Goal: Find specific page/section: Find specific page/section

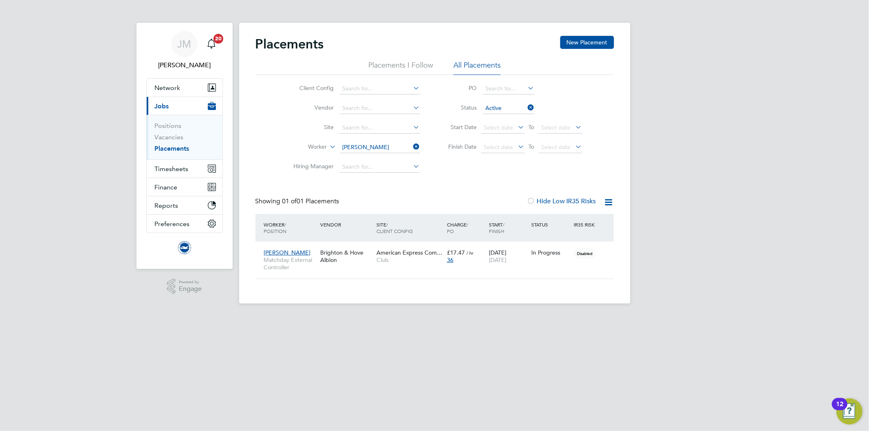
scroll to position [8, 38]
click at [412, 144] on icon at bounding box center [412, 146] width 0 height 11
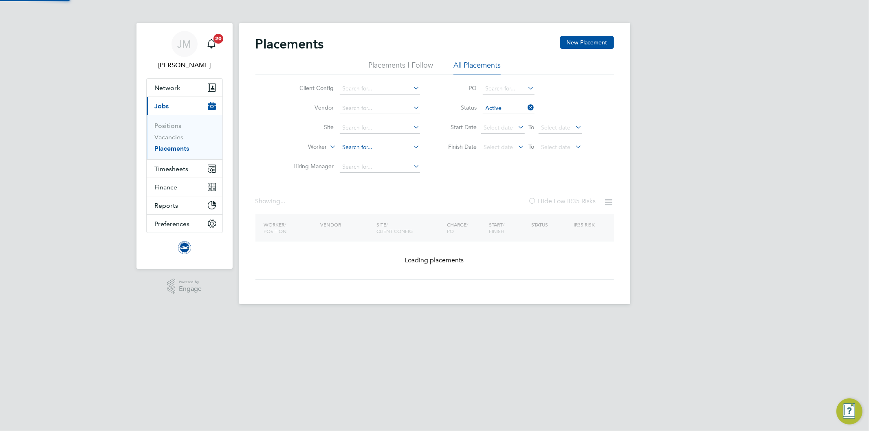
click at [381, 145] on input at bounding box center [380, 147] width 80 height 11
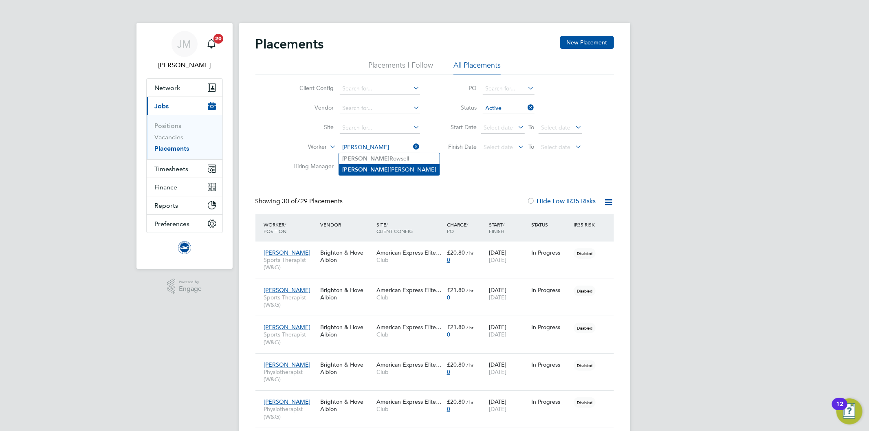
click at [379, 165] on li "Liam Jenman" at bounding box center [389, 169] width 101 height 11
type input "Liam Jenman"
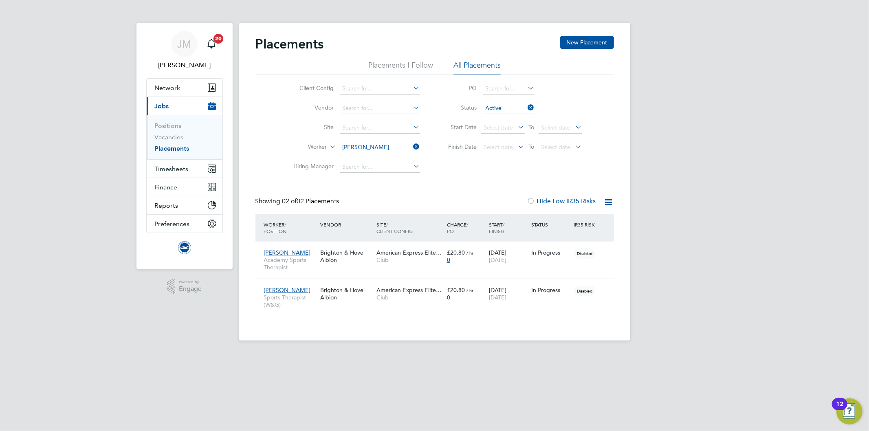
click at [412, 147] on icon at bounding box center [412, 146] width 0 height 11
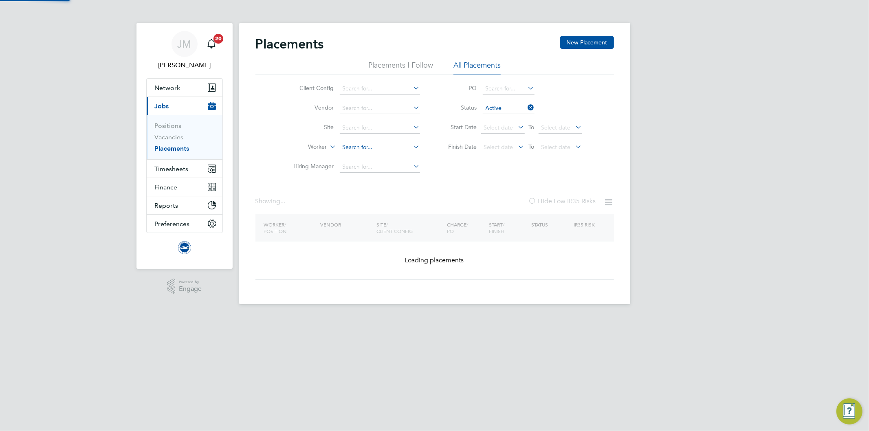
click at [377, 148] on input at bounding box center [380, 147] width 80 height 11
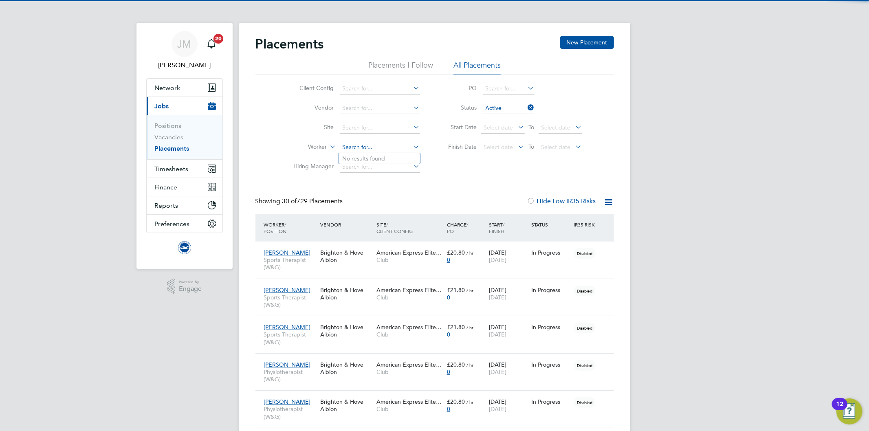
scroll to position [23, 71]
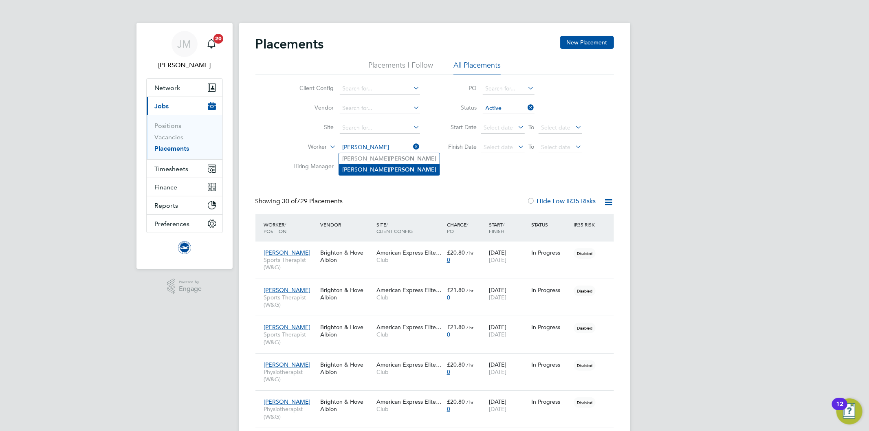
click at [352, 167] on li "Tom Parker" at bounding box center [389, 169] width 101 height 11
type input "[PERSON_NAME]"
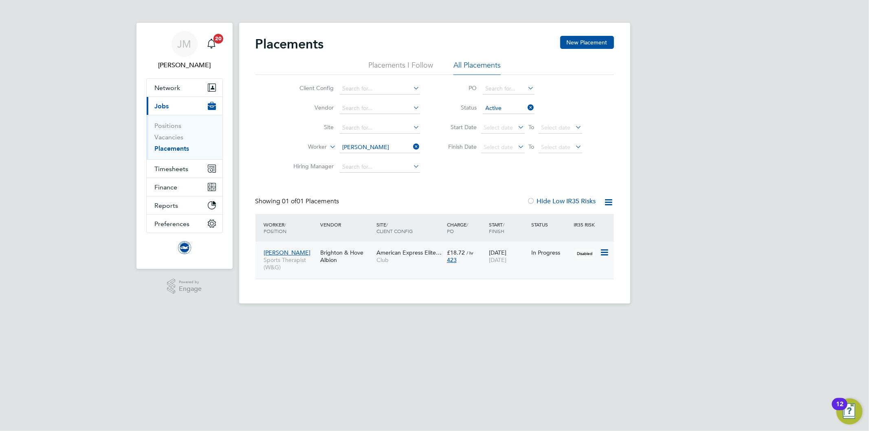
click at [303, 258] on span "Sports Therapist (W&G)" at bounding box center [290, 263] width 52 height 15
